Goal: Find specific page/section: Find specific page/section

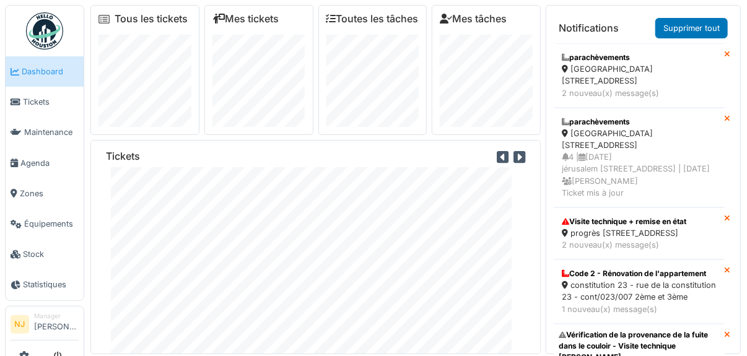
scroll to position [61, 0]
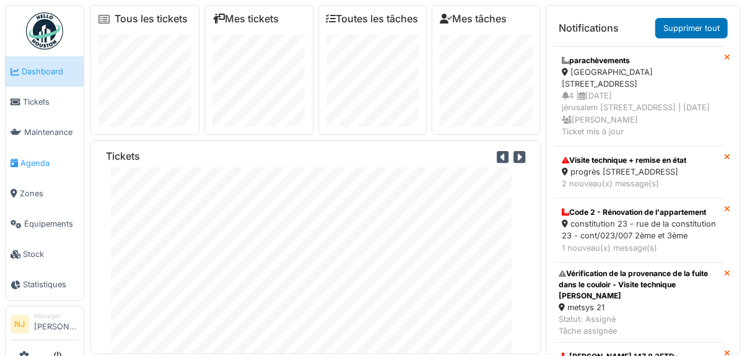
click at [33, 163] on span "Agenda" at bounding box center [49, 163] width 58 height 12
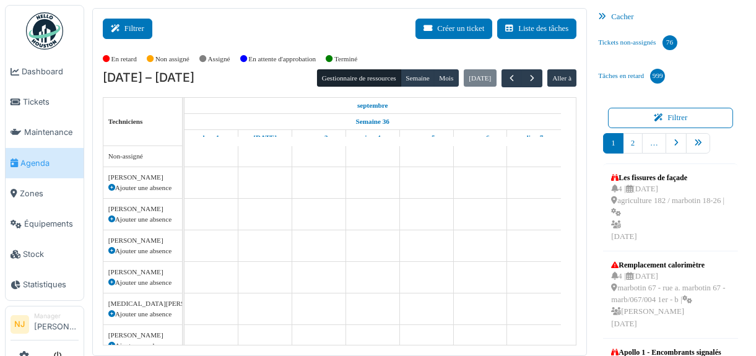
click at [124, 24] on button "Filtrer" at bounding box center [128, 29] width 50 height 20
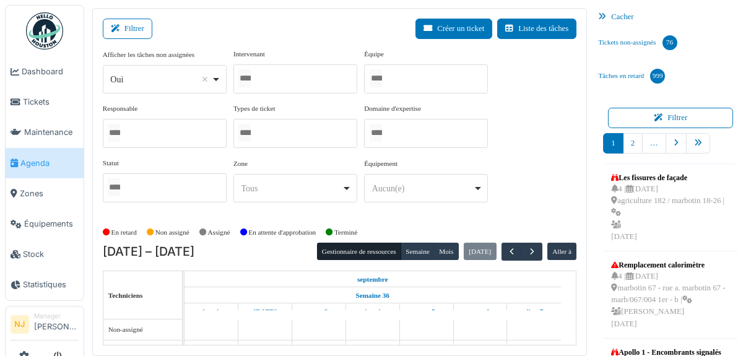
click at [404, 85] on div at bounding box center [426, 78] width 124 height 29
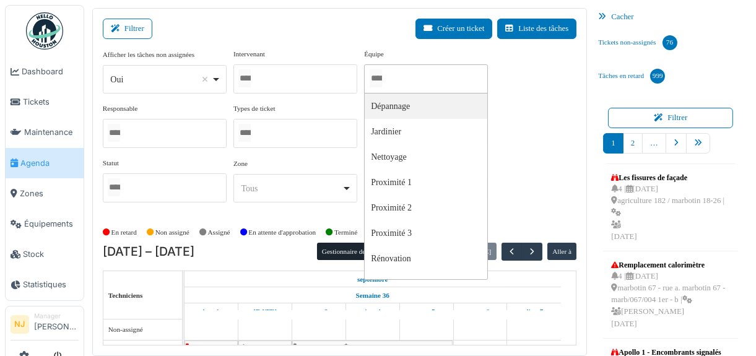
click at [382, 77] on input "Tous" at bounding box center [376, 78] width 12 height 18
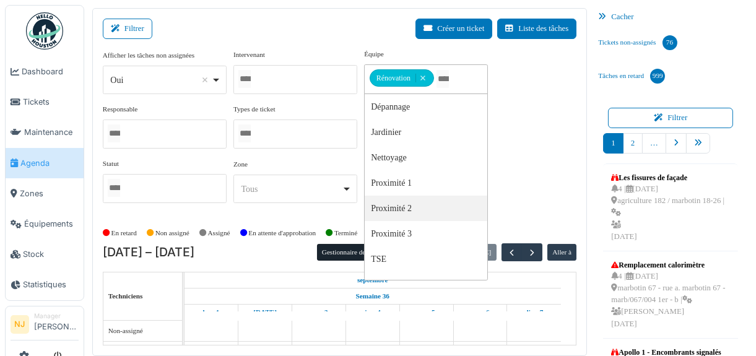
click at [331, 40] on div "Filtrer Créer un ticket Liste des tâches" at bounding box center [340, 34] width 474 height 30
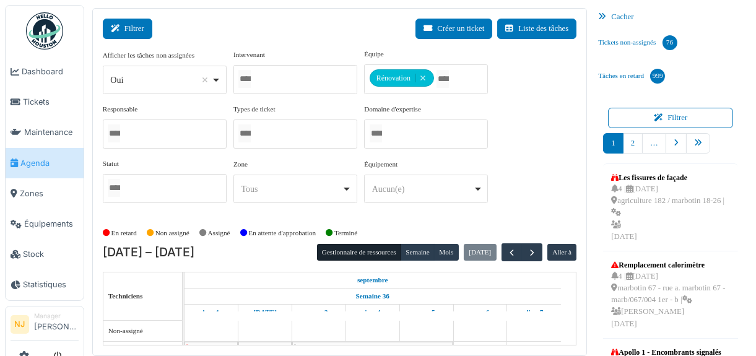
click at [128, 23] on button "Filtrer" at bounding box center [128, 29] width 50 height 20
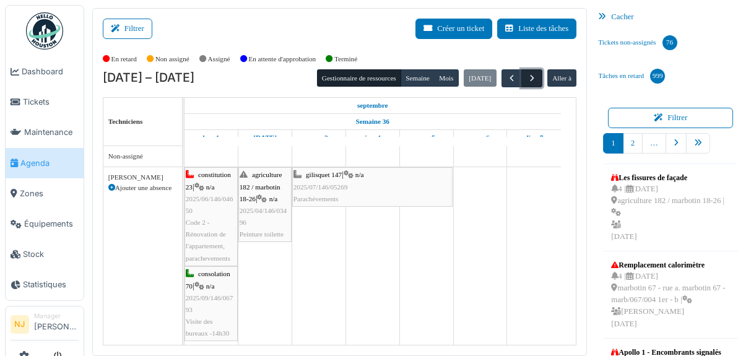
click at [527, 77] on span "button" at bounding box center [532, 78] width 11 height 11
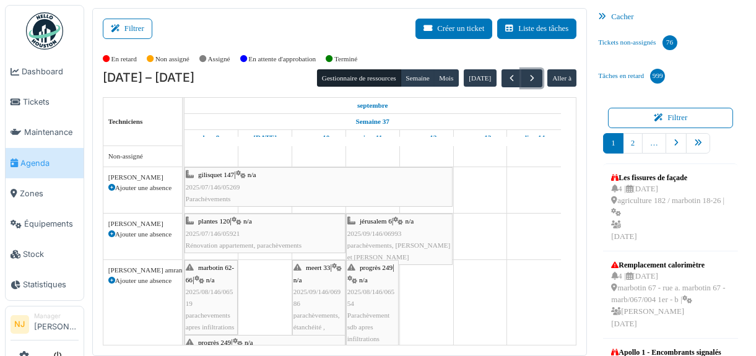
scroll to position [251, 0]
